Goal: Task Accomplishment & Management: Manage account settings

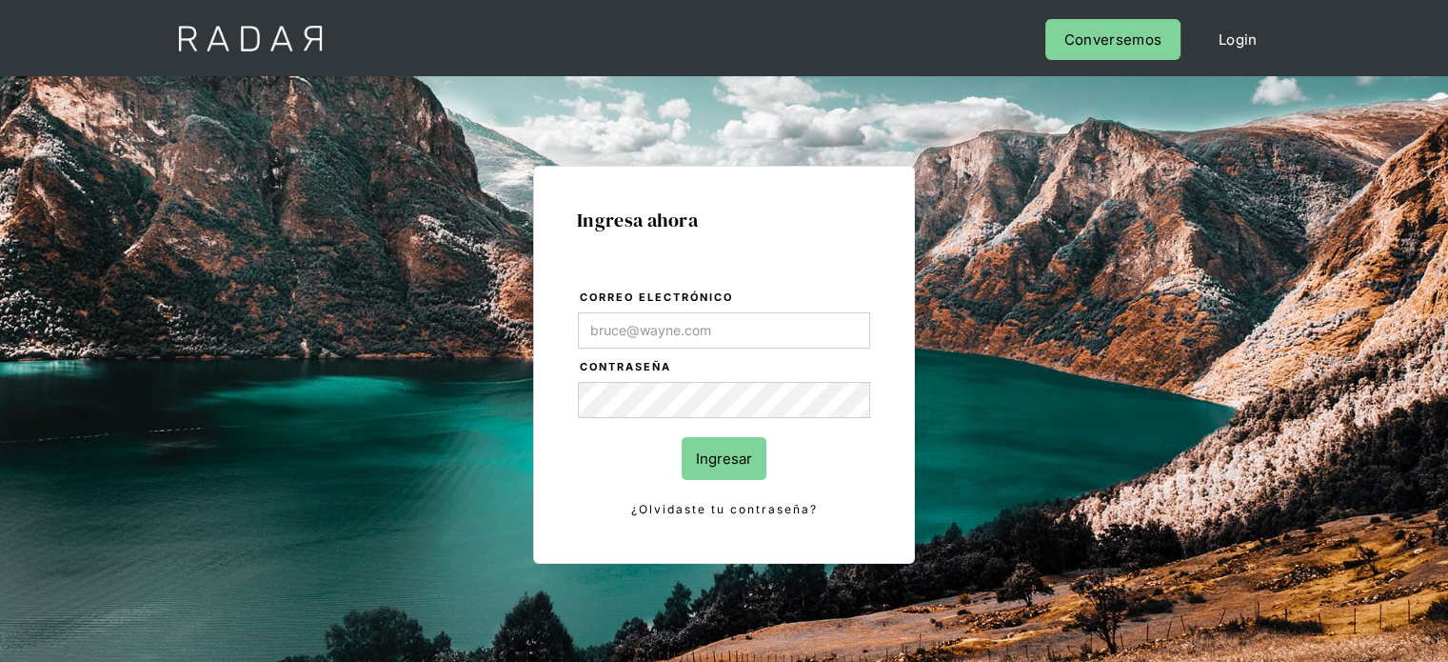
drag, startPoint x: 1051, startPoint y: 307, endPoint x: 746, endPoint y: 341, distance: 306.6
click at [1051, 307] on div "Ingresa ahora Correo electrónico Contraseña Ingresar ¿Olvidaste tu contraseña? …" at bounding box center [724, 429] width 895 height 592
click at [614, 327] on input "Correo electrónico" at bounding box center [724, 330] width 292 height 36
type input "[EMAIL_ADDRESS][DOMAIN_NAME]"
click at [750, 466] on input "Ingresar" at bounding box center [724, 458] width 85 height 43
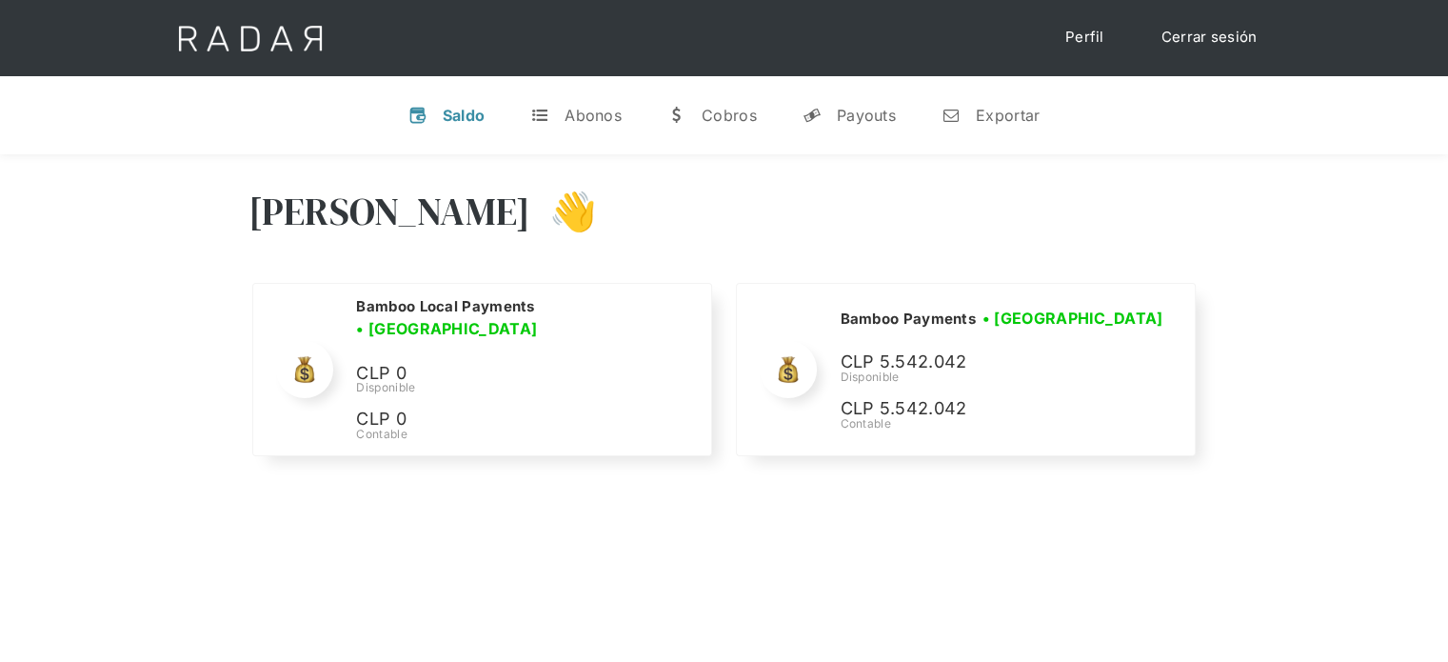
click at [1091, 229] on div "[PERSON_NAME] 👋" at bounding box center [724, 226] width 952 height 114
